Goal: Information Seeking & Learning: Check status

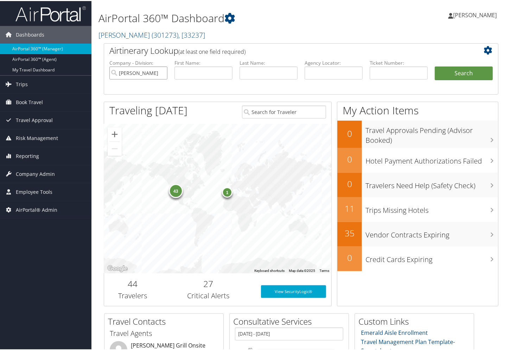
click at [160, 74] on input "[PERSON_NAME]" at bounding box center [138, 71] width 58 height 13
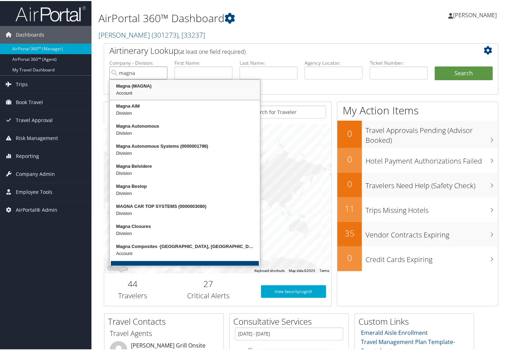
click at [140, 93] on div "Account" at bounding box center [185, 92] width 148 height 7
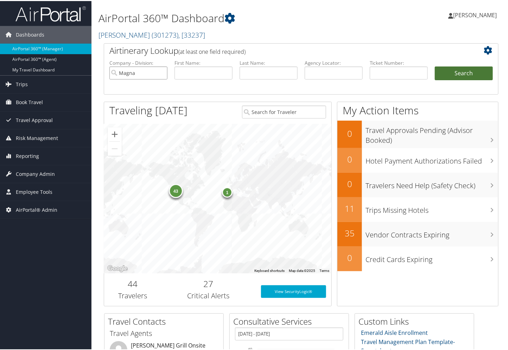
type input "Magna"
click at [456, 75] on button "Search" at bounding box center [464, 72] width 58 height 14
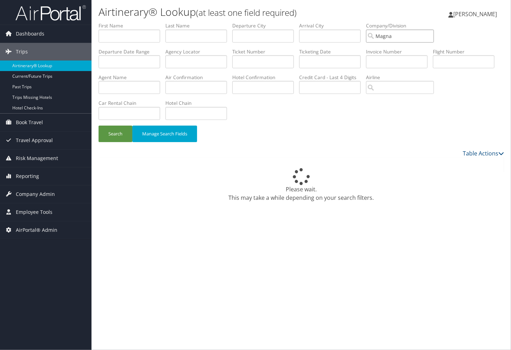
drag, startPoint x: 417, startPoint y: 36, endPoint x: 367, endPoint y: 36, distance: 49.6
click at [367, 22] on ul "First Name Last Name Departure City Arrival City Company/Division Magna Airport…" at bounding box center [300, 22] width 405 height 0
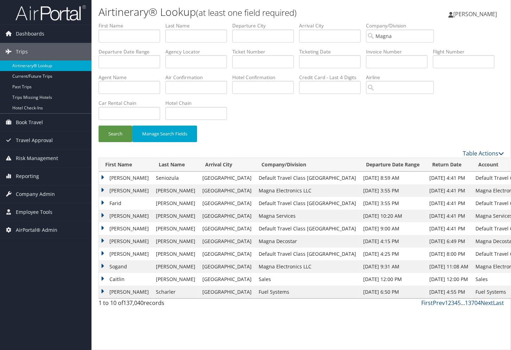
click at [115, 227] on td "Matt" at bounding box center [125, 228] width 53 height 13
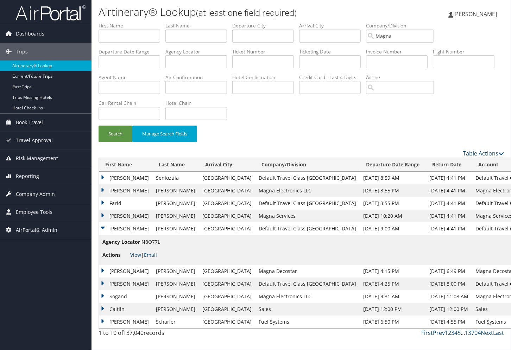
click at [151, 242] on span "N8O77L" at bounding box center [150, 241] width 19 height 7
click at [153, 241] on span "N8O77L" at bounding box center [150, 241] width 19 height 7
copy span "N8O77L"
click at [103, 229] on td "Matt" at bounding box center [125, 228] width 53 height 13
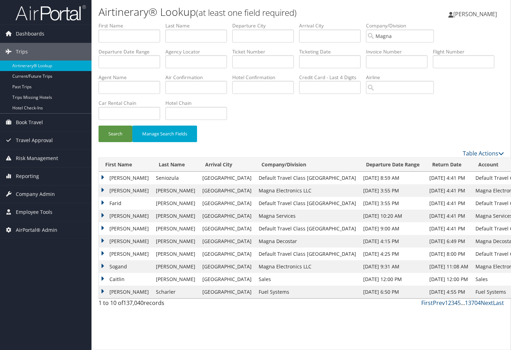
click at [455, 301] on link "4" at bounding box center [455, 303] width 3 height 8
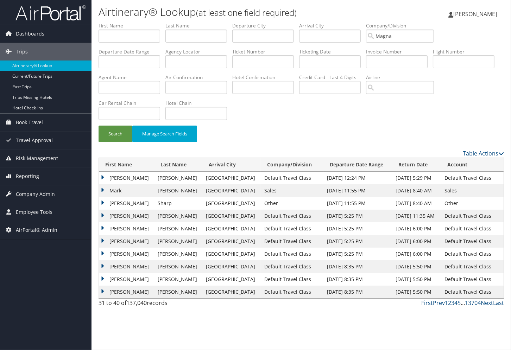
click at [158, 241] on td "Tuohy" at bounding box center [178, 241] width 48 height 13
click at [114, 251] on td "Tyler" at bounding box center [126, 254] width 55 height 13
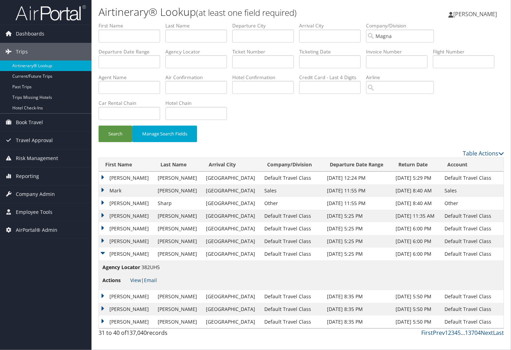
click at [112, 294] on td "Tyler" at bounding box center [126, 296] width 55 height 13
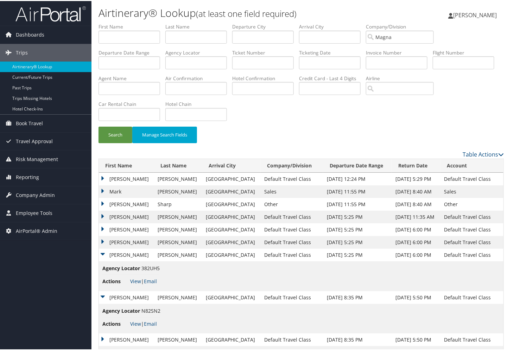
scroll to position [20, 0]
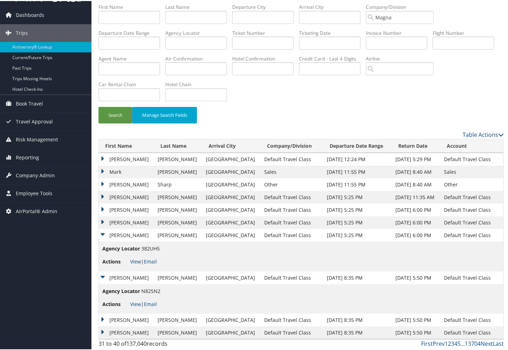
click at [105, 170] on td "Mark" at bounding box center [126, 171] width 55 height 13
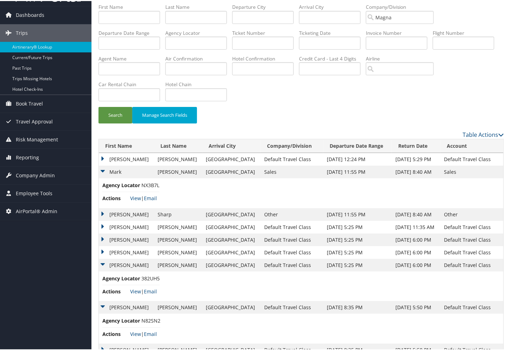
click at [105, 213] on td "Andrew" at bounding box center [126, 213] width 55 height 13
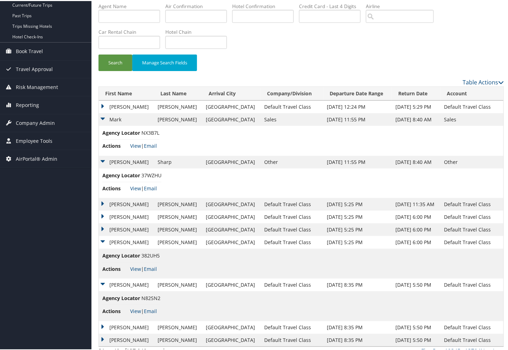
scroll to position [79, 0]
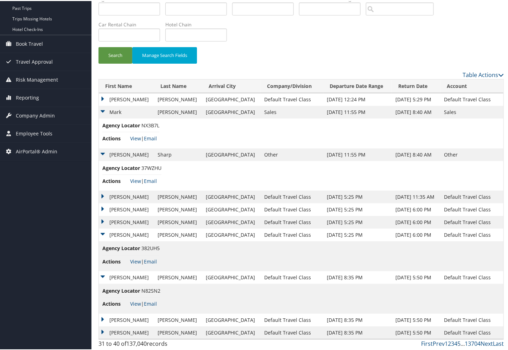
click at [457, 342] on link "5" at bounding box center [458, 343] width 3 height 8
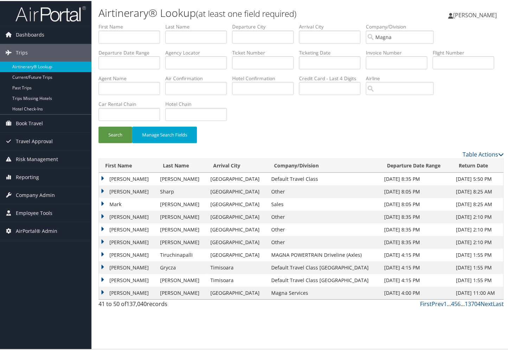
scroll to position [0, 0]
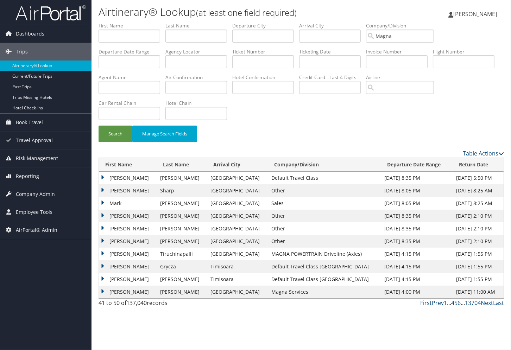
click at [124, 217] on td "Lisa" at bounding box center [128, 216] width 58 height 13
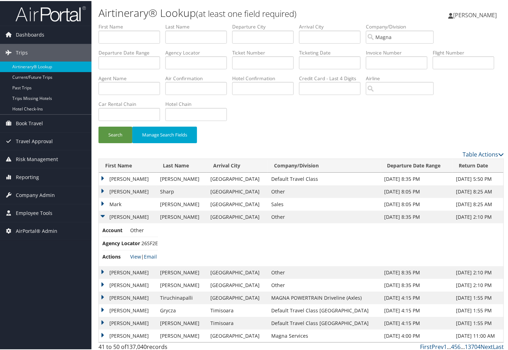
click at [115, 270] on td "Patrick" at bounding box center [128, 271] width 58 height 13
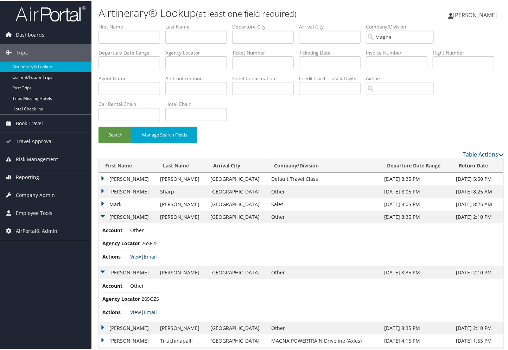
click at [120, 271] on td "Patrick" at bounding box center [128, 271] width 58 height 13
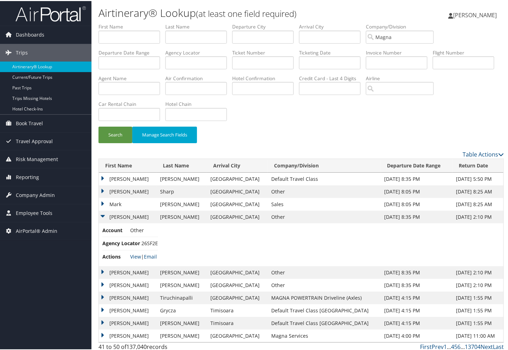
click at [117, 202] on td "Mark" at bounding box center [128, 203] width 58 height 13
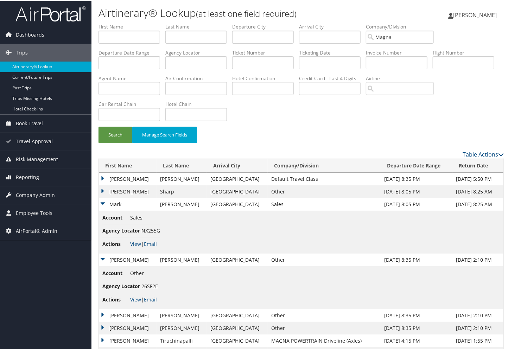
click at [114, 179] on td "Sean" at bounding box center [128, 178] width 58 height 13
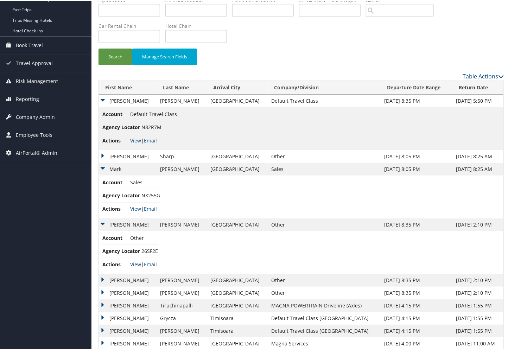
scroll to position [89, 0]
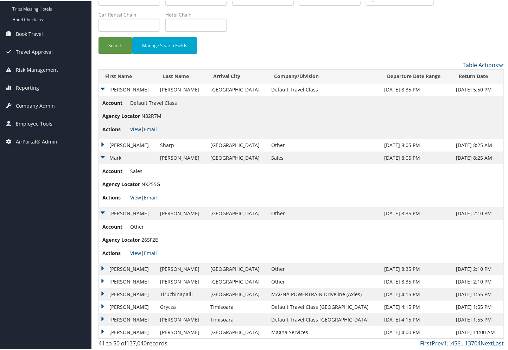
click at [115, 282] on td "Lindsay" at bounding box center [128, 280] width 58 height 13
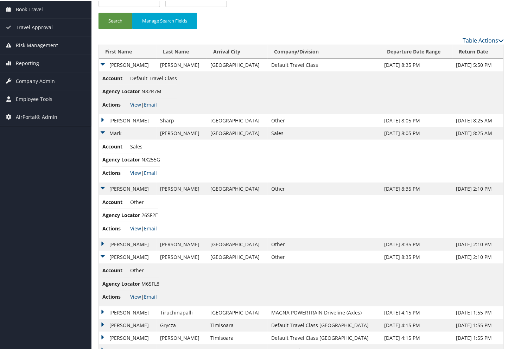
scroll to position [132, 0]
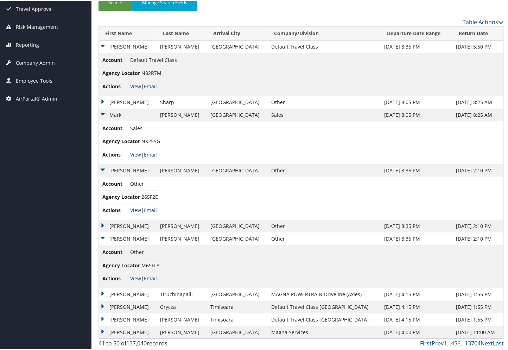
click at [114, 304] on td "Suzanne" at bounding box center [128, 306] width 58 height 13
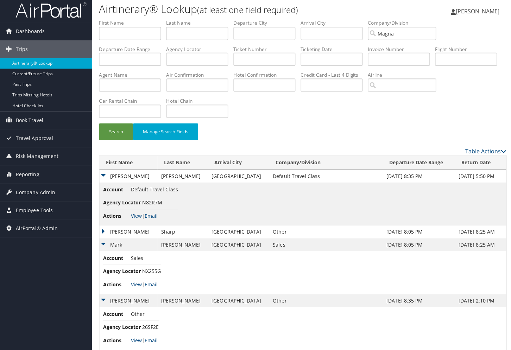
scroll to position [0, 0]
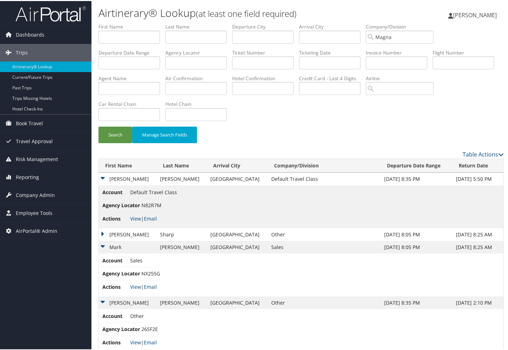
click at [104, 177] on td "Sean" at bounding box center [128, 178] width 58 height 13
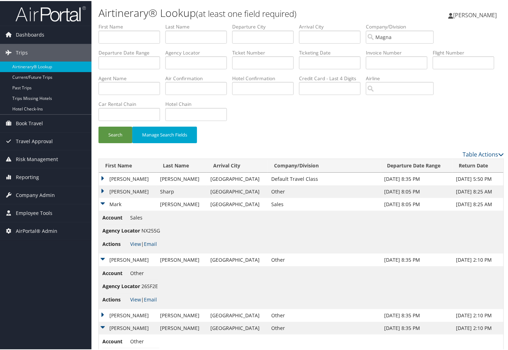
click at [103, 202] on td "Mark" at bounding box center [128, 203] width 58 height 13
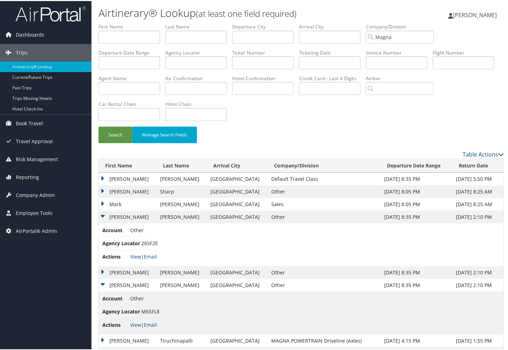
click at [102, 215] on td "Lisa" at bounding box center [128, 216] width 58 height 13
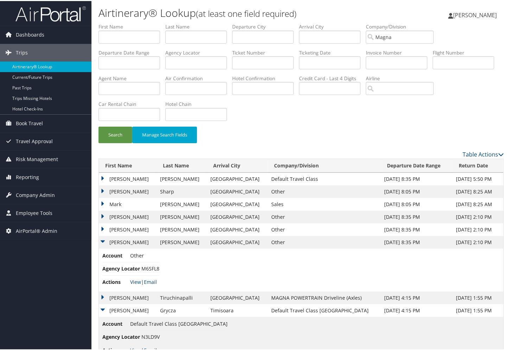
click at [103, 240] on td "Lindsay" at bounding box center [128, 241] width 58 height 13
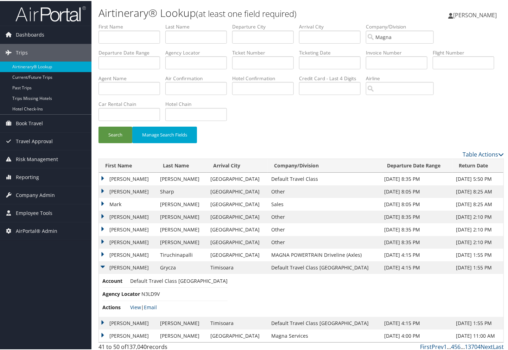
click at [103, 266] on td "Suzanne" at bounding box center [128, 266] width 58 height 13
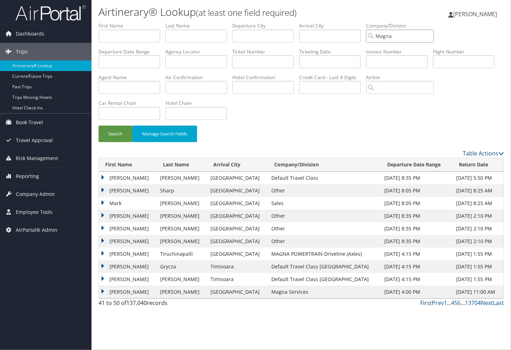
drag, startPoint x: 412, startPoint y: 37, endPoint x: 376, endPoint y: 34, distance: 37.0
click at [376, 22] on ul "First Name Last Name Departure City Arrival City Company/Division Magna Airport…" at bounding box center [300, 22] width 405 height 0
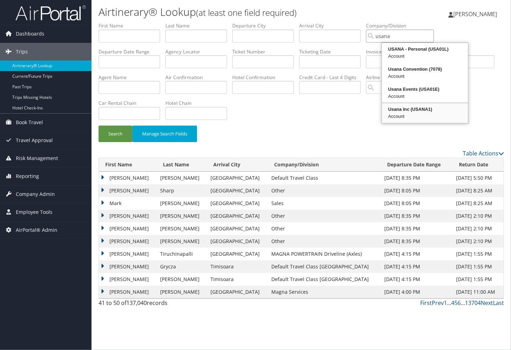
click at [401, 113] on div "Account" at bounding box center [425, 116] width 84 height 7
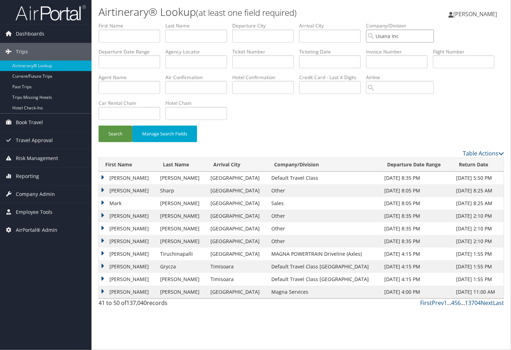
type input "Usana Inc"
click at [118, 134] on button "Search" at bounding box center [115, 134] width 34 height 17
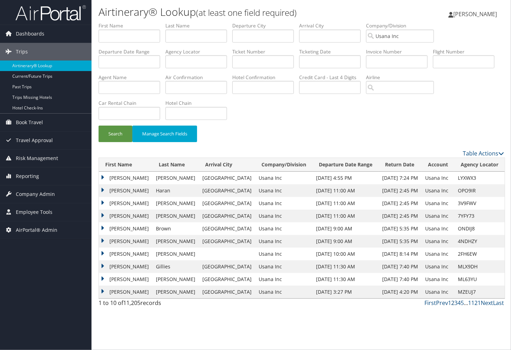
click at [451, 304] on link "2" at bounding box center [452, 303] width 3 height 8
click at [456, 303] on link "3" at bounding box center [455, 303] width 3 height 8
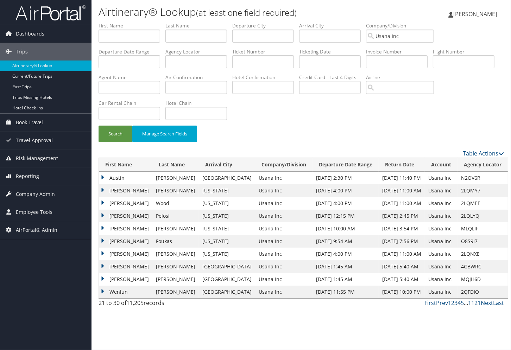
click at [458, 303] on link "4" at bounding box center [458, 303] width 3 height 8
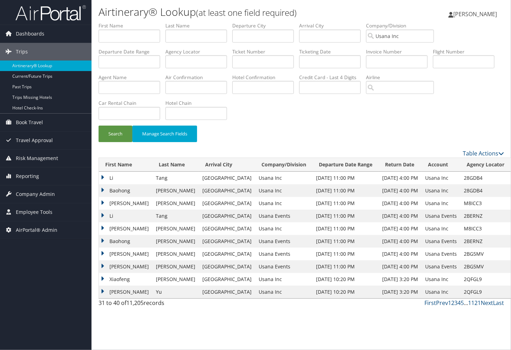
click at [466, 178] on td "28GDB4" at bounding box center [485, 178] width 50 height 13
copy td "28GDB4"
